Goal: Transaction & Acquisition: Purchase product/service

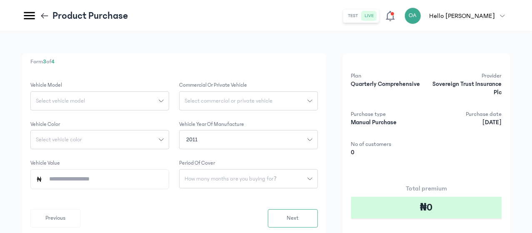
click at [159, 100] on div "Select vehicle model" at bounding box center [95, 101] width 128 height 6
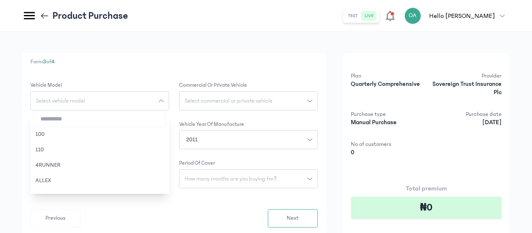
click at [166, 120] on input "search" at bounding box center [100, 119] width 132 height 15
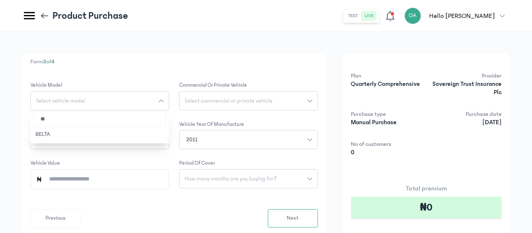
type input "*"
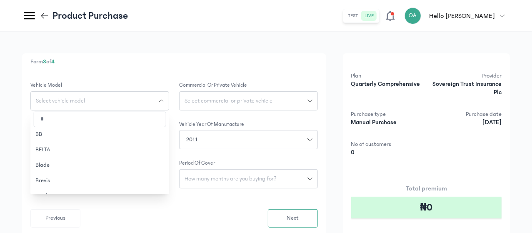
click at [166, 119] on input "*" at bounding box center [100, 119] width 132 height 15
click at [65, 216] on span "Previous" at bounding box center [55, 218] width 20 height 9
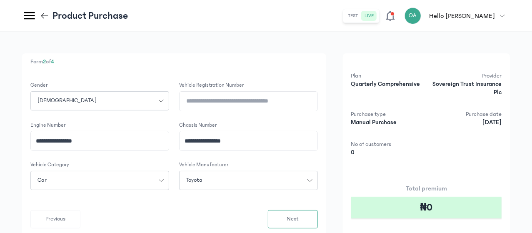
click at [312, 180] on icon "button" at bounding box center [309, 180] width 5 height 5
click at [279, 198] on input "search" at bounding box center [248, 198] width 132 height 15
type input "****"
click at [280, 212] on button "Mercedes-Benz" at bounding box center [248, 213] width 139 height 15
click at [318, 216] on button "Next" at bounding box center [293, 219] width 50 height 18
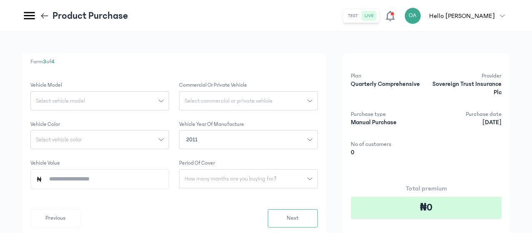
click at [159, 98] on div "Select vehicle model" at bounding box center [95, 101] width 128 height 6
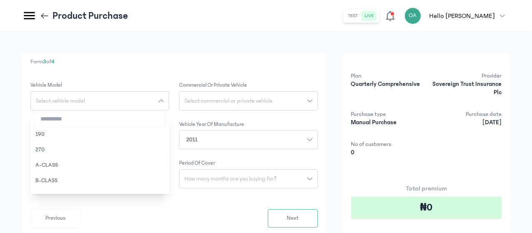
click at [166, 121] on input "search" at bounding box center [100, 119] width 132 height 15
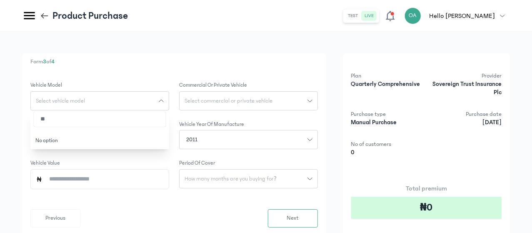
type input "*"
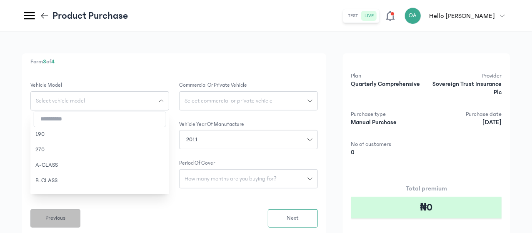
click at [65, 216] on span "Previous" at bounding box center [55, 218] width 20 height 9
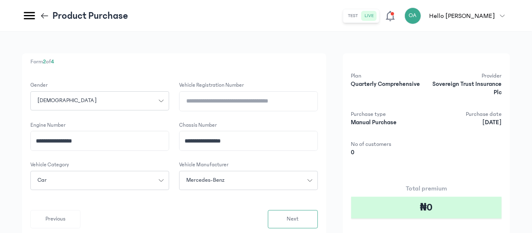
click at [307, 179] on div "Mercedes-Benz" at bounding box center [243, 180] width 128 height 9
click at [242, 200] on form "**********" at bounding box center [173, 154] width 287 height 147
click at [299, 219] on span "Next" at bounding box center [293, 218] width 12 height 9
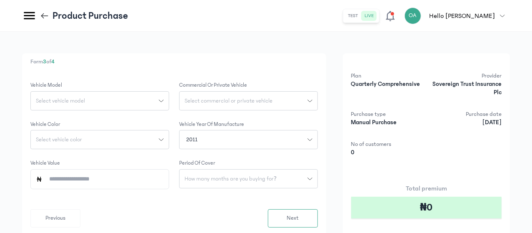
click at [164, 98] on icon "button" at bounding box center [161, 100] width 5 height 5
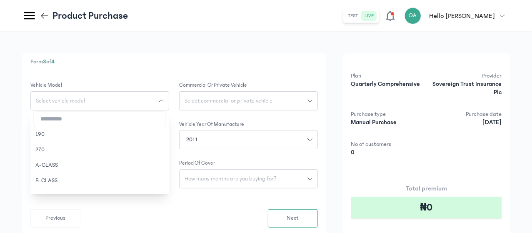
click at [166, 116] on input "search" at bounding box center [100, 119] width 132 height 15
type input "*"
click at [156, 163] on button "C-CLASS" at bounding box center [99, 164] width 139 height 15
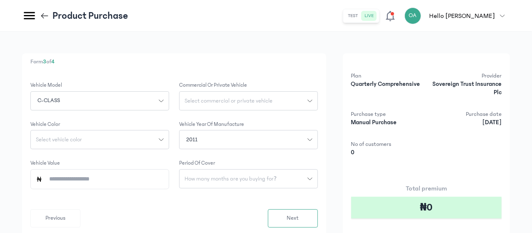
click at [164, 140] on icon "button" at bounding box center [161, 139] width 5 height 5
click at [158, 153] on input "search" at bounding box center [100, 157] width 132 height 15
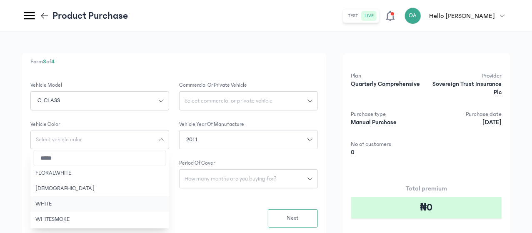
type input "*****"
click at [157, 204] on button "WHITE" at bounding box center [99, 203] width 139 height 15
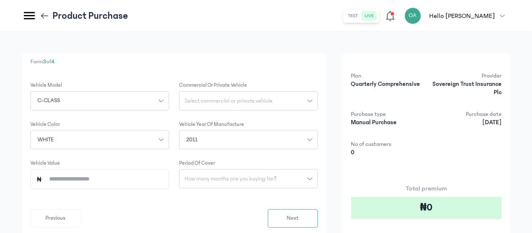
click at [277, 98] on span "Select commercial or private vehicle" at bounding box center [228, 101] width 98 height 6
click at [287, 114] on button "Private" at bounding box center [248, 119] width 139 height 15
click at [282, 177] on span "How many months are you buying for?" at bounding box center [230, 179] width 102 height 6
click at [281, 192] on button "3 months" at bounding box center [248, 196] width 139 height 15
click at [164, 179] on input "Vehicle Value" at bounding box center [102, 179] width 121 height 19
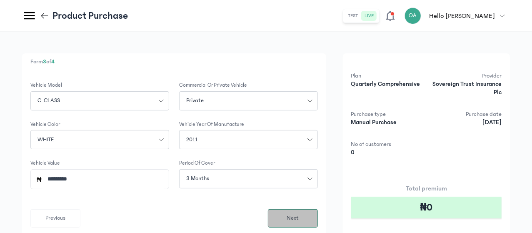
type input "*********"
click at [299, 220] on span "Next" at bounding box center [293, 218] width 12 height 9
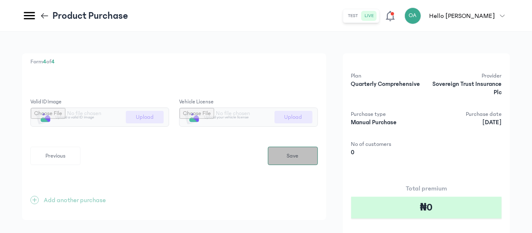
click at [299, 156] on span "Save" at bounding box center [293, 156] width 12 height 9
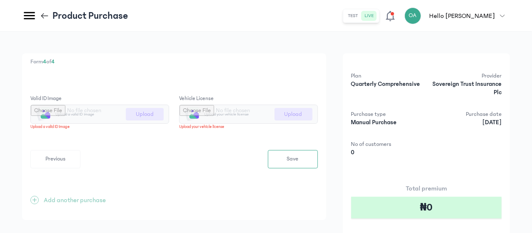
click at [169, 112] on input "file" at bounding box center [100, 114] width 138 height 18
type input "**********"
click at [317, 115] on input "file" at bounding box center [248, 114] width 138 height 18
type input "**********"
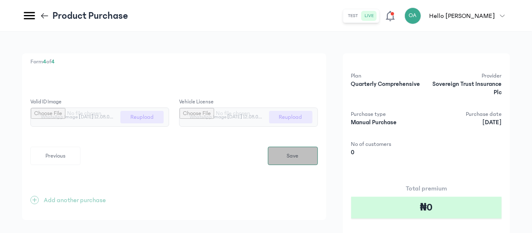
click at [318, 154] on button "Save" at bounding box center [293, 156] width 50 height 18
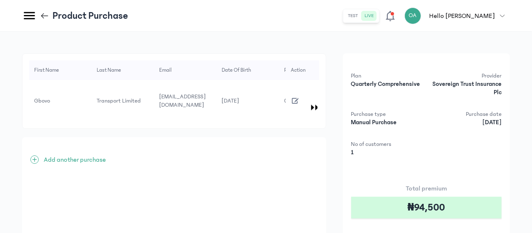
click at [531, 162] on div "First Name Last Name Email Date of Birth Phone Number Address Gender Vehicle re…" at bounding box center [266, 181] width 532 height 299
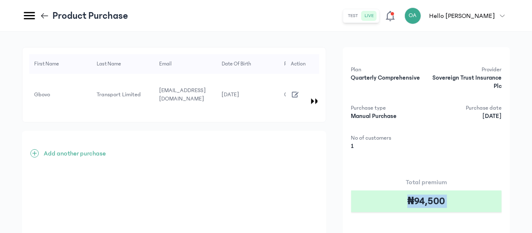
scroll to position [90, 0]
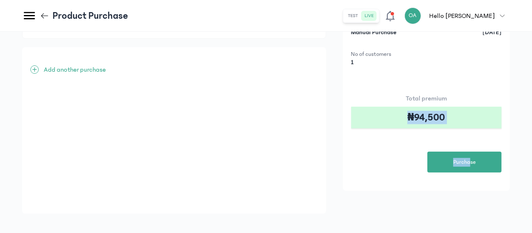
drag, startPoint x: 531, startPoint y: 162, endPoint x: 476, endPoint y: 242, distance: 97.0
click at [476, 143] on html "MyCoverAi Get Started DASHBOARD Analytics ADMIN Sales Policies Claims Customers…" at bounding box center [266, 26] width 532 height 233
click at [469, 157] on button "Purchase" at bounding box center [464, 162] width 74 height 21
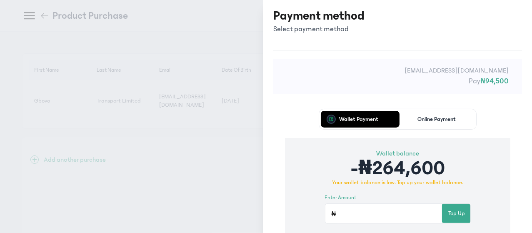
scroll to position [0, 0]
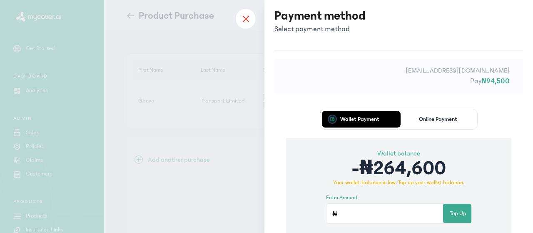
click at [249, 21] on div at bounding box center [245, 18] width 21 height 21
